Goal: Information Seeking & Learning: Learn about a topic

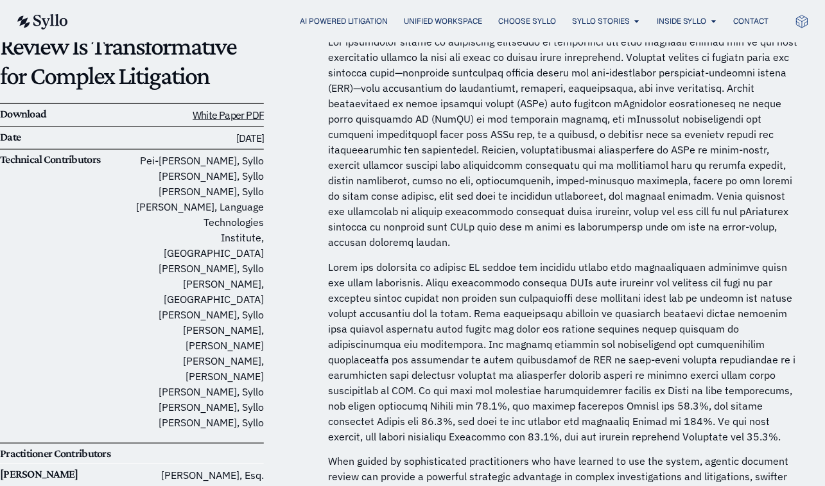
scroll to position [175, 0]
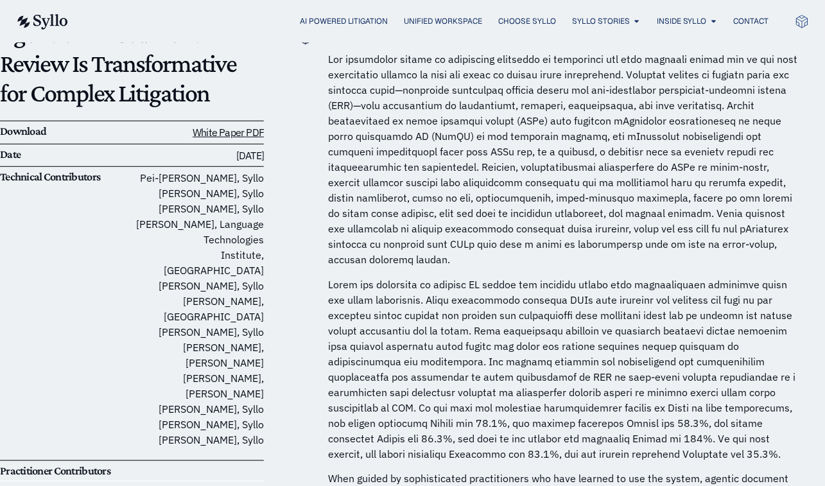
drag, startPoint x: 333, startPoint y: 38, endPoint x: 328, endPoint y: 31, distance: 8.2
click at [328, 38] on div "AI Powered Litigation Unified Workspace Choose Syllo Syllo Stories Close Syllo …" at bounding box center [412, 21] width 794 height 42
click at [328, 19] on span "AI Powered Litigation" at bounding box center [344, 21] width 88 height 12
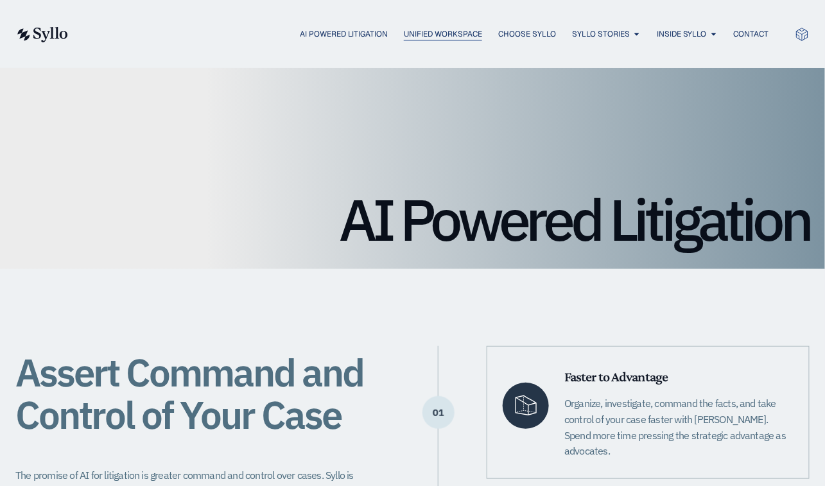
click at [408, 30] on span "Unified Workspace" at bounding box center [443, 34] width 78 height 12
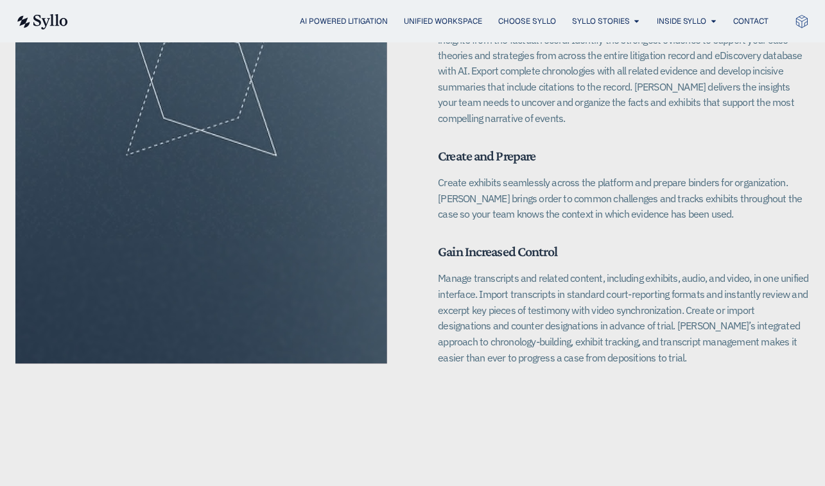
scroll to position [2214, 0]
